Goal: Information Seeking & Learning: Learn about a topic

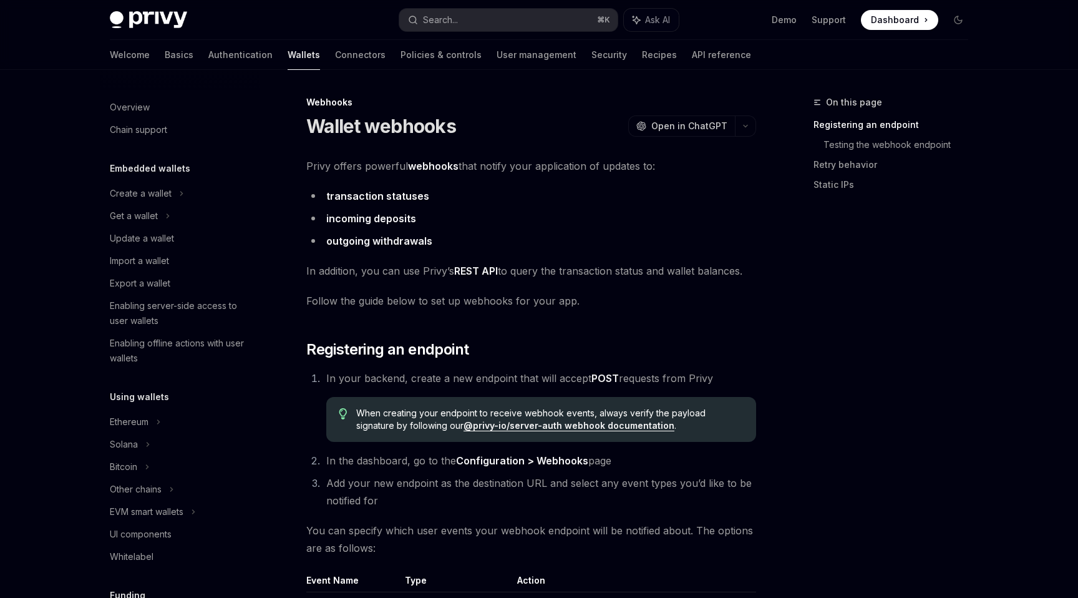
scroll to position [417, 0]
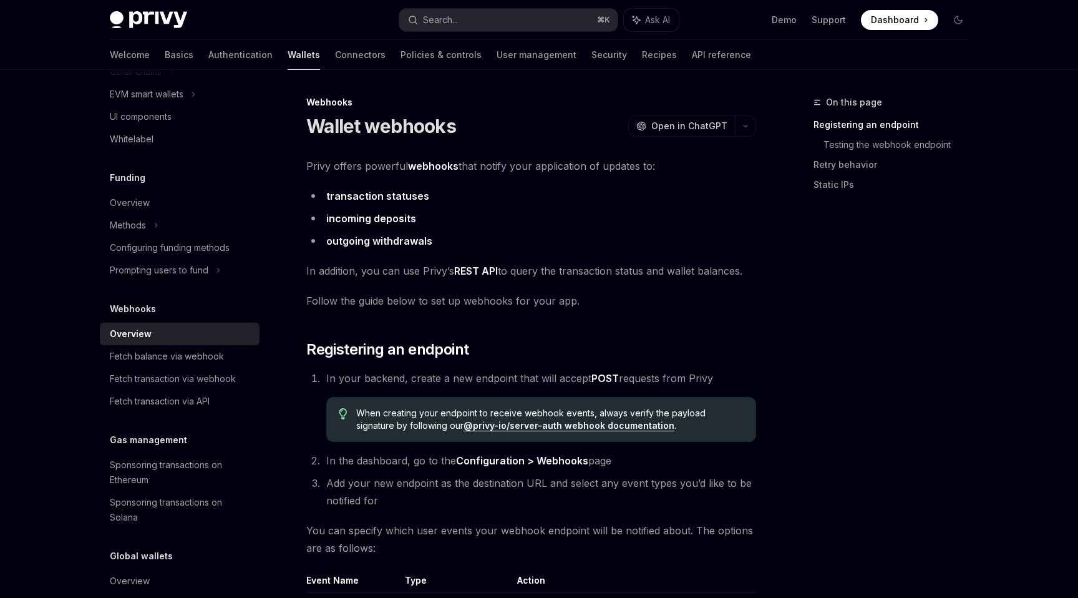
click at [226, 296] on div "Overview Chain support Embedded wallets Create a wallet Get a wallet Update a w…" at bounding box center [180, 154] width 160 height 965
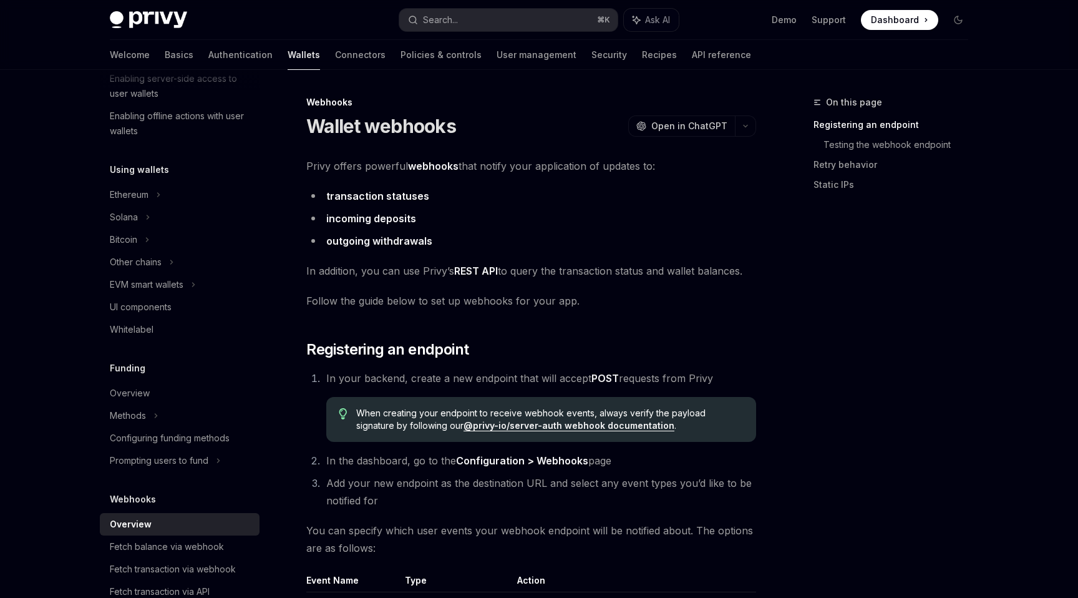
scroll to position [0, 0]
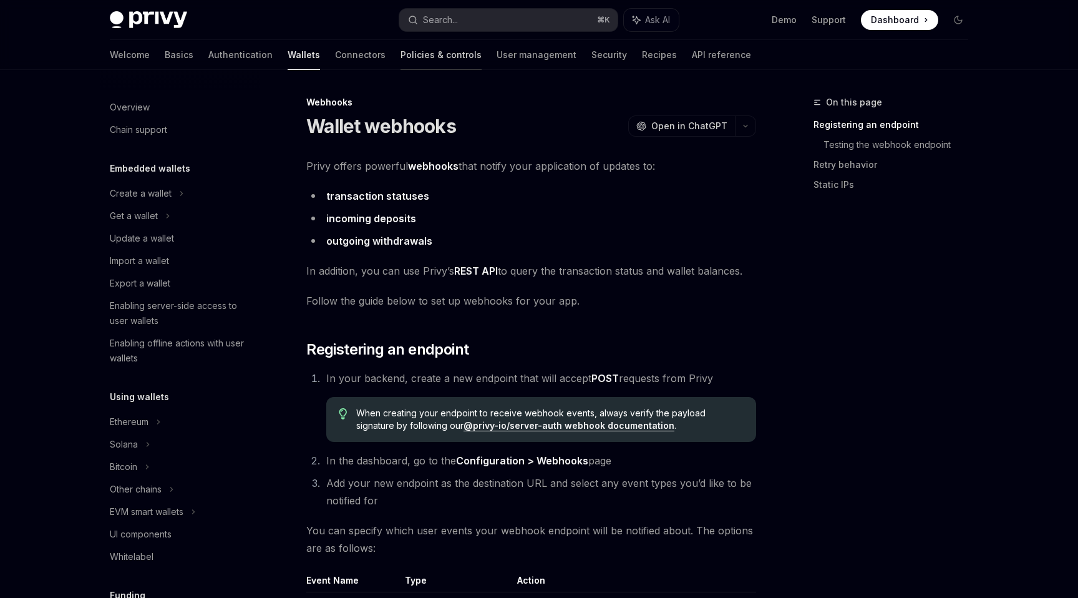
click at [401, 59] on link "Policies & controls" at bounding box center [441, 55] width 81 height 30
type textarea "*"
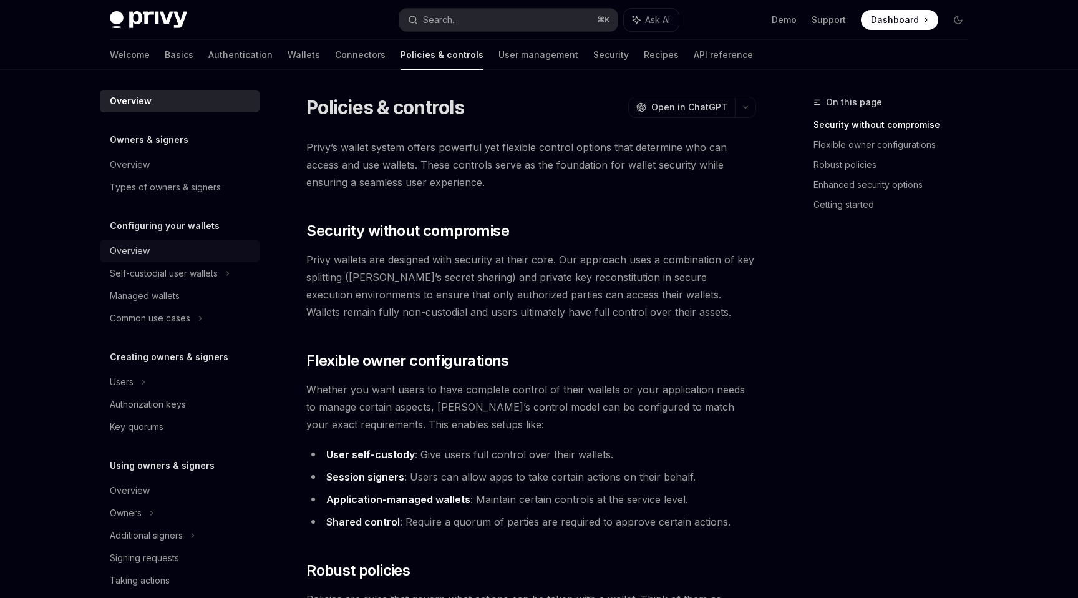
click at [161, 250] on div "Overview" at bounding box center [181, 250] width 142 height 15
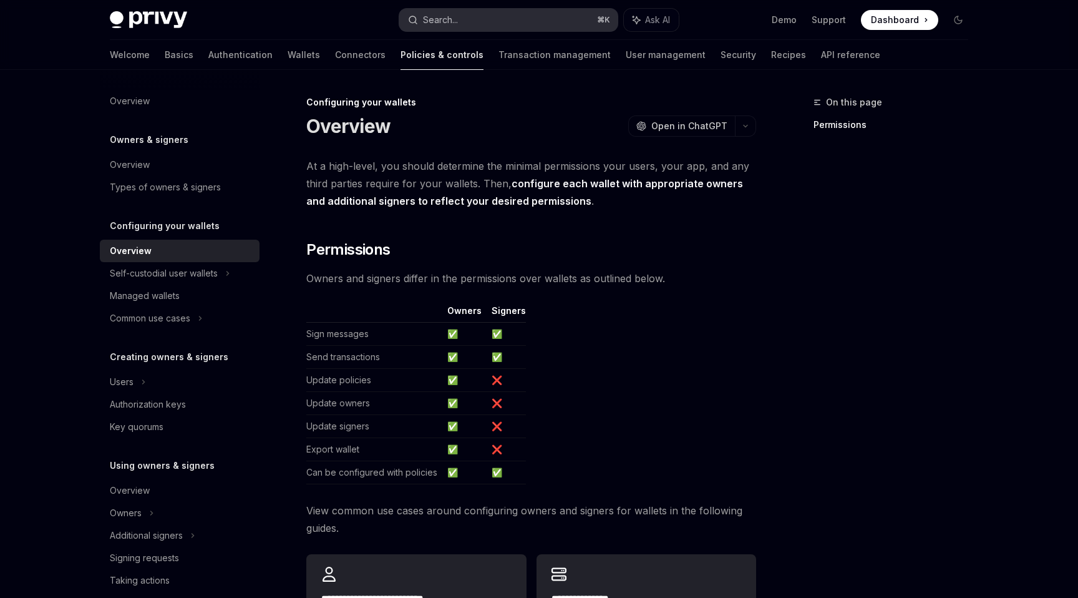
click at [491, 27] on button "Search... ⌘ K" at bounding box center [508, 20] width 218 height 22
type textarea "*"
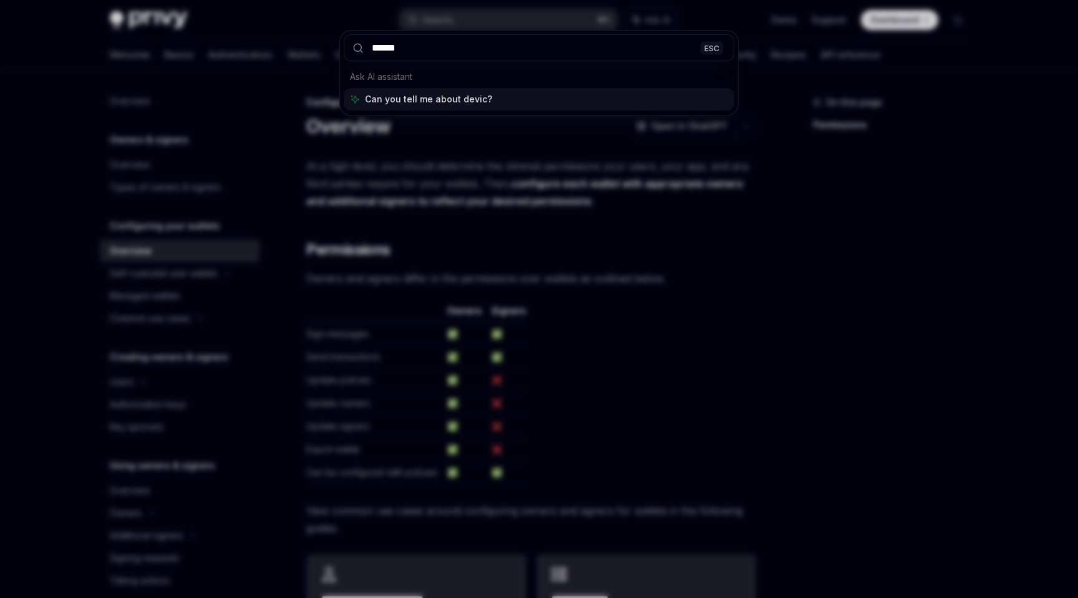
type input "******"
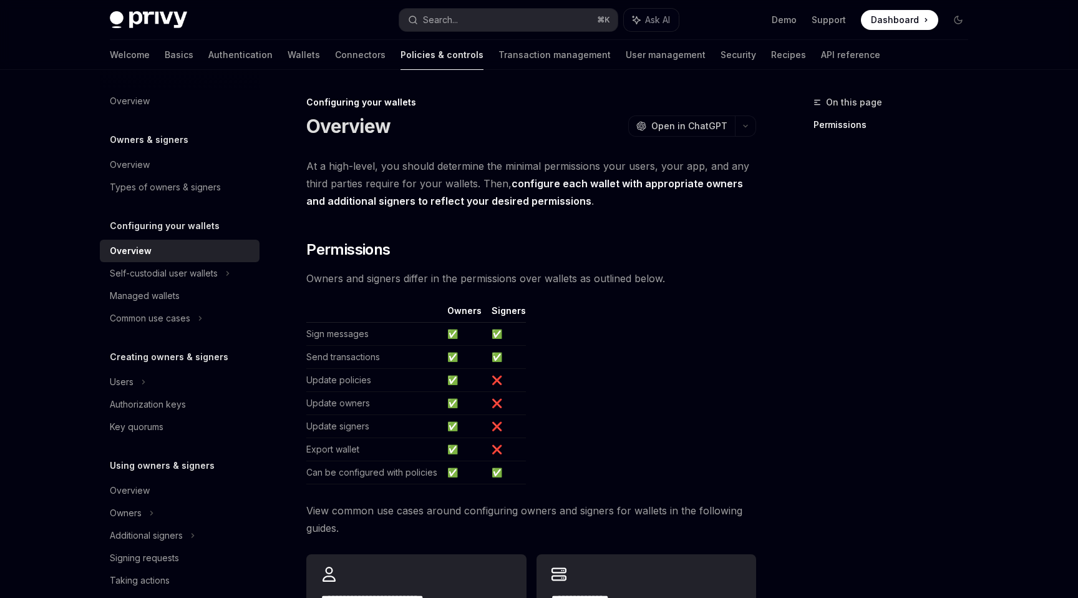
scroll to position [70, 0]
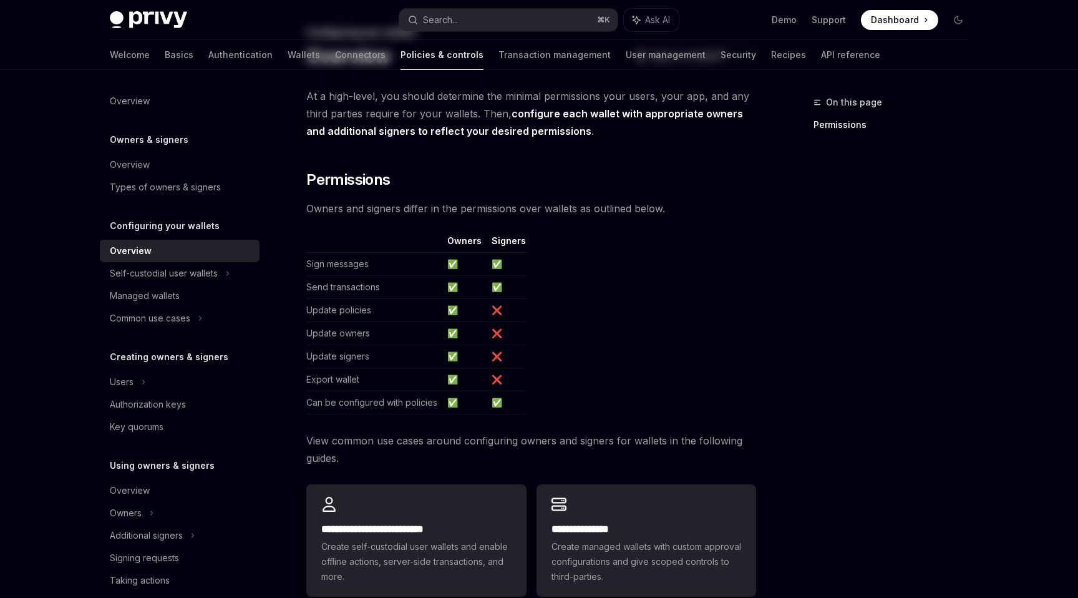
type textarea "*"
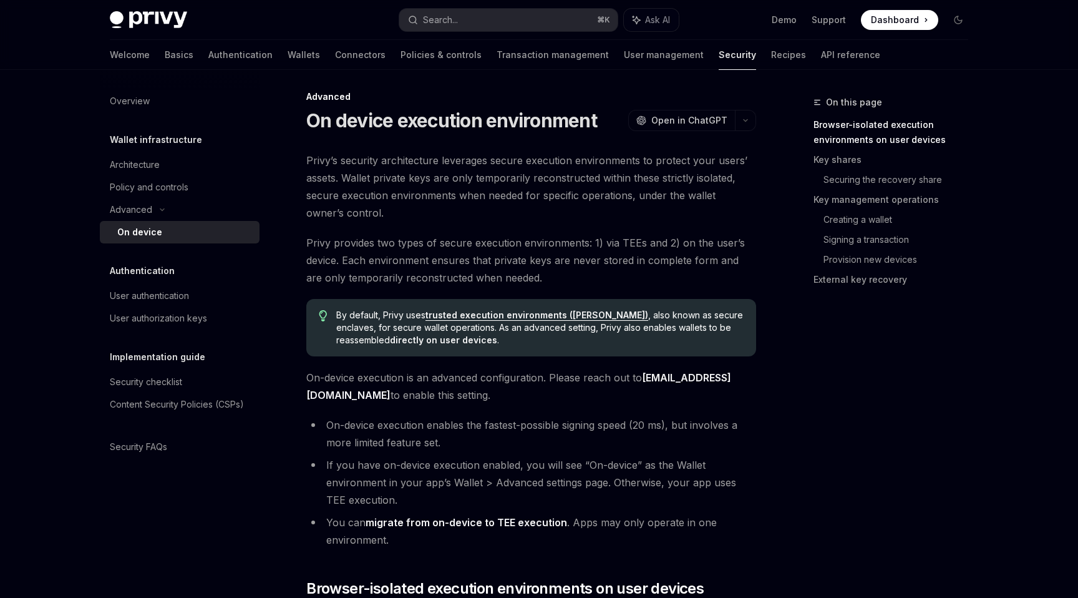
scroll to position [0, 0]
